Goal: Register for event/course

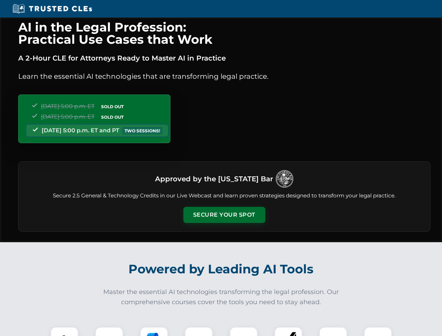
click at [224, 215] on button "Secure Your Spot" at bounding box center [224, 215] width 82 height 16
click at [64, 332] on img at bounding box center [64, 341] width 20 height 20
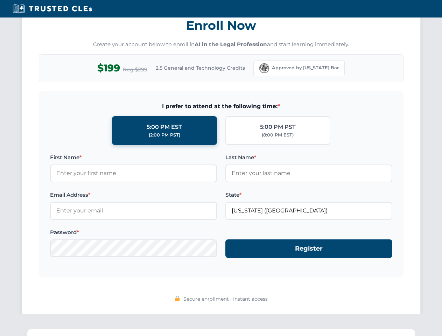
scroll to position [687, 0]
